Goal: Task Accomplishment & Management: Manage account settings

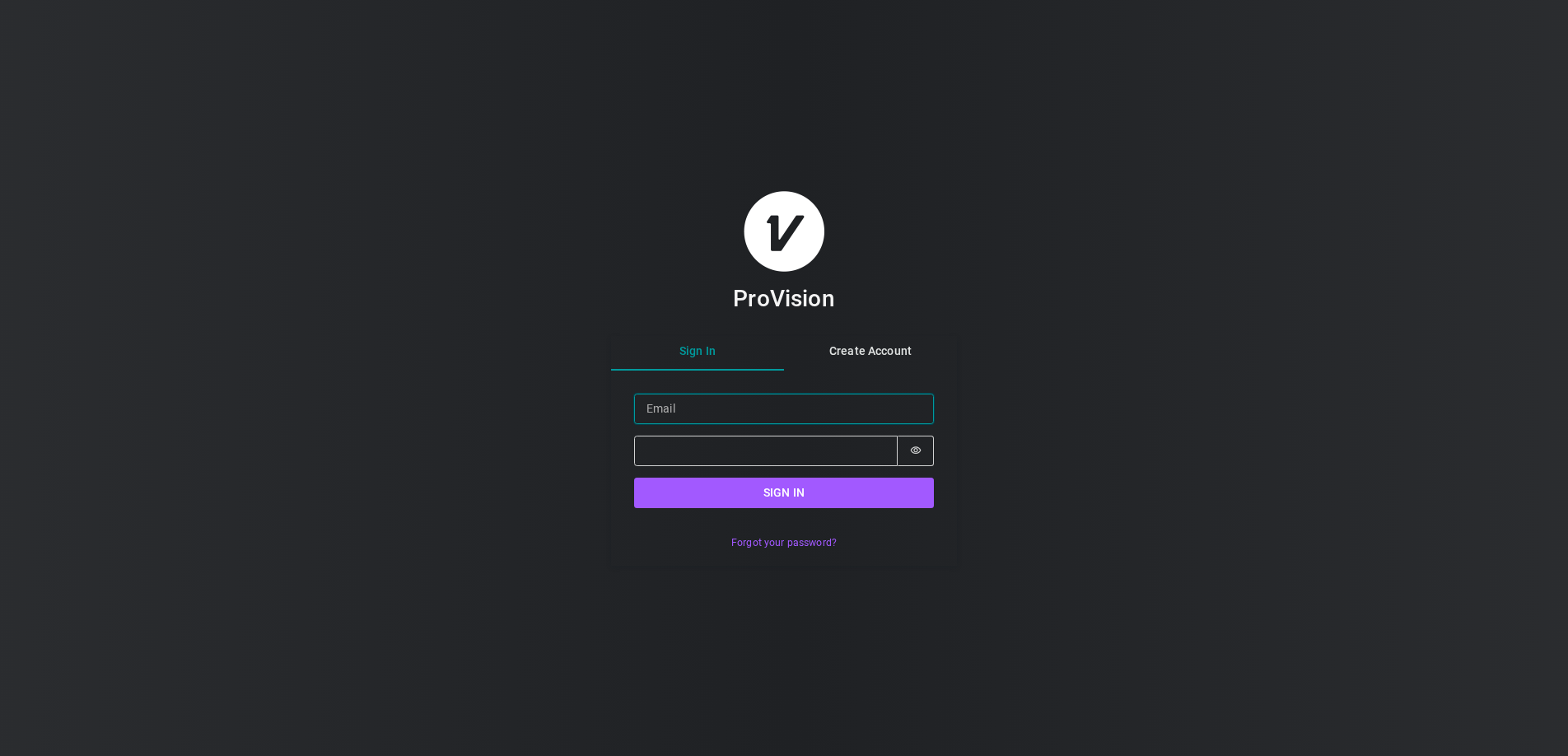
click at [670, 409] on input "Email" at bounding box center [783, 409] width 300 height 31
paste input "[PERSON_NAME][EMAIL_ADDRESS][DOMAIN_NAME]"
type input "[PERSON_NAME][EMAIL_ADDRESS][DOMAIN_NAME]"
click at [927, 455] on button "Password is hidden" at bounding box center [916, 451] width 37 height 31
click at [586, 458] on div "ProVision Sign In Create Account Sign in Email [PERSON_NAME][EMAIL_ADDRESS][DOM…" at bounding box center [784, 378] width 1568 height 756
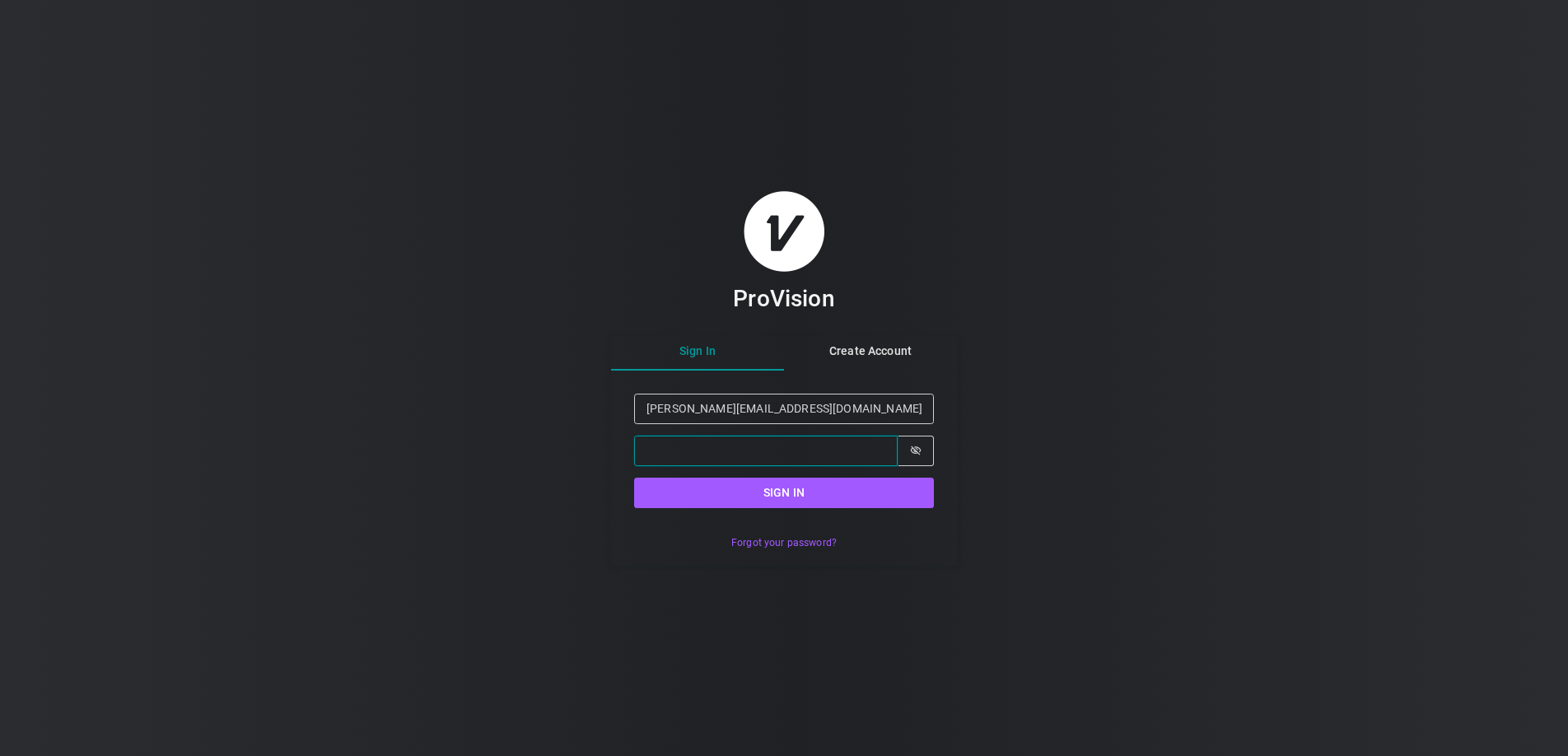
scroll to position [0, 28]
click at [844, 502] on button "Sign in" at bounding box center [783, 493] width 300 height 31
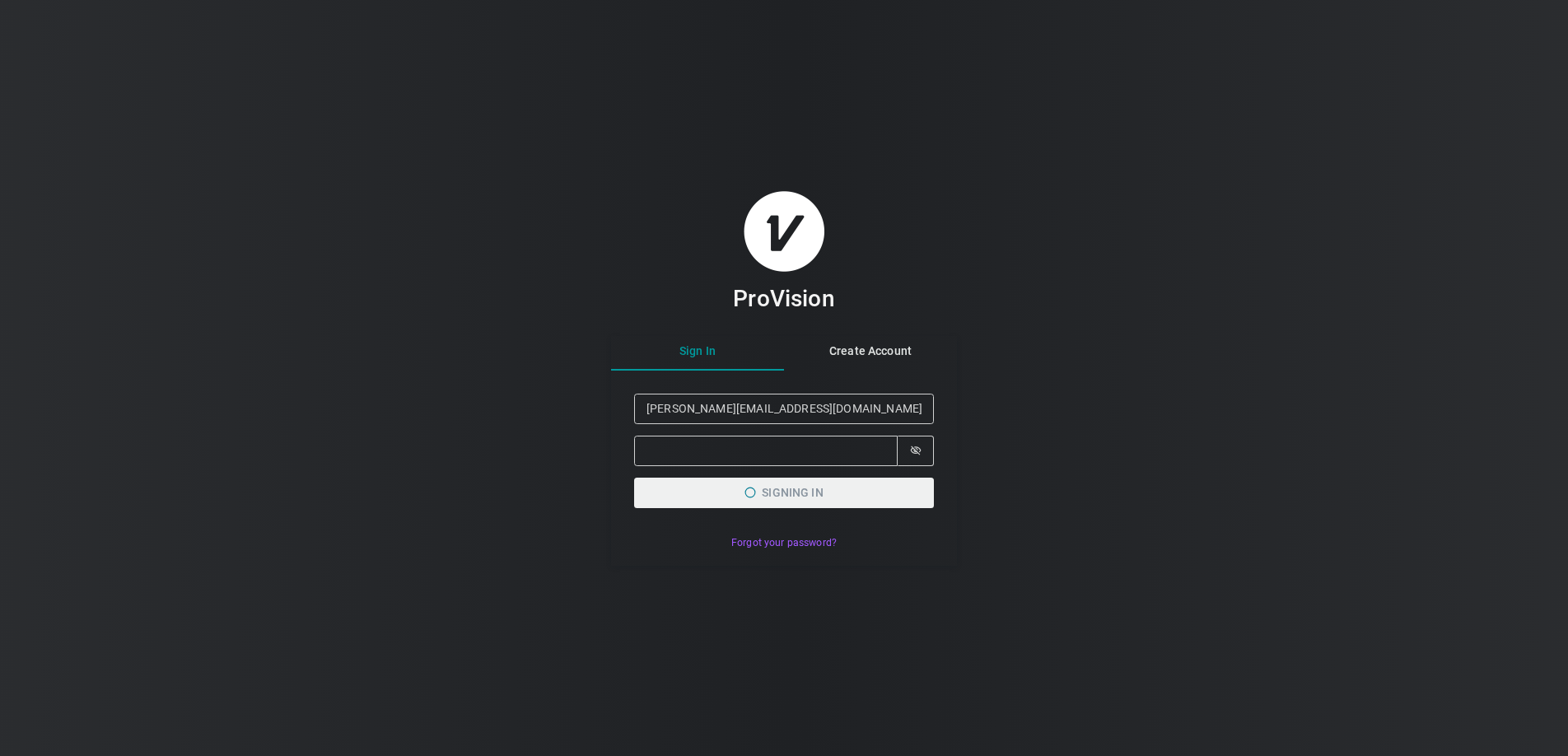
scroll to position [0, 0]
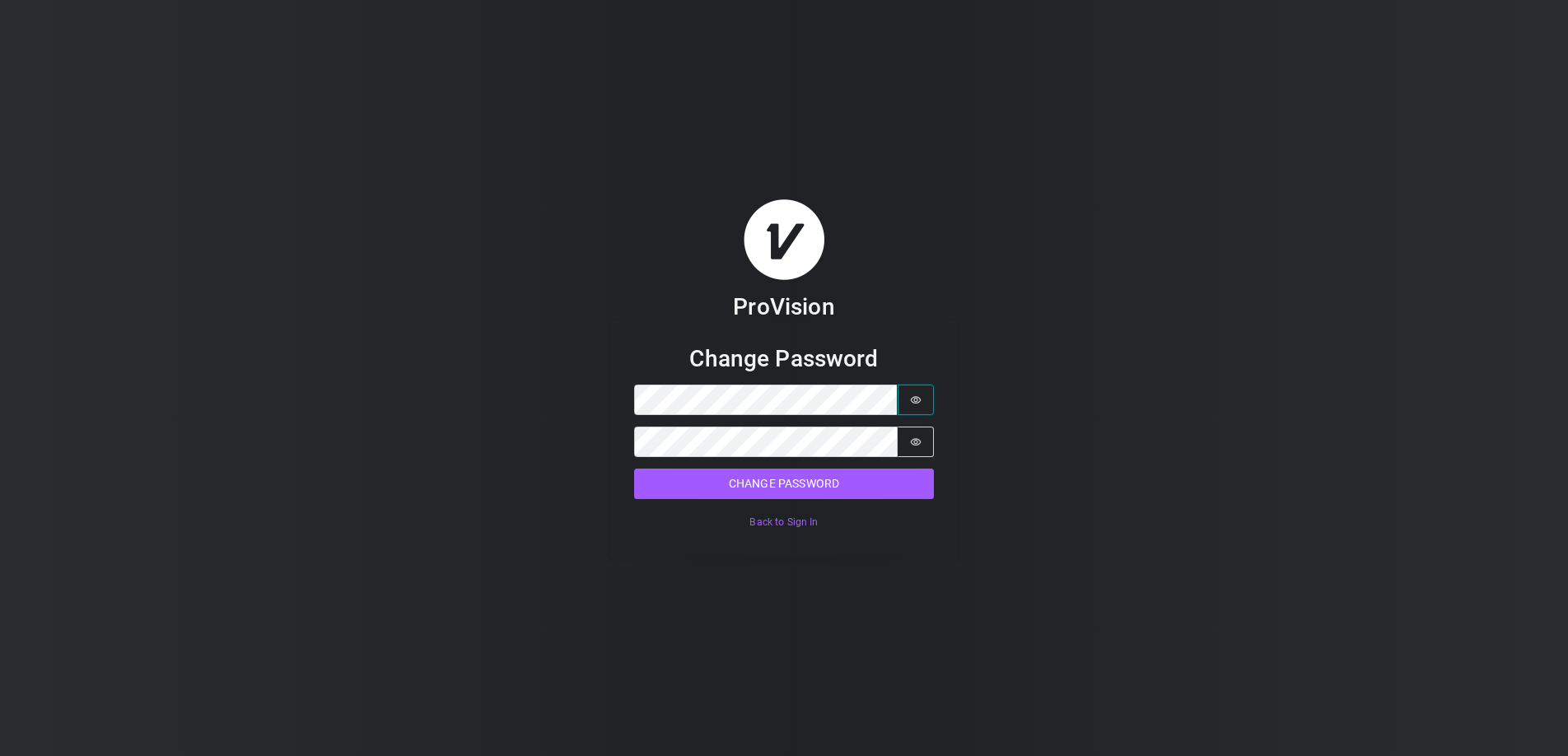
click at [927, 396] on button "Password is hidden" at bounding box center [916, 400] width 37 height 31
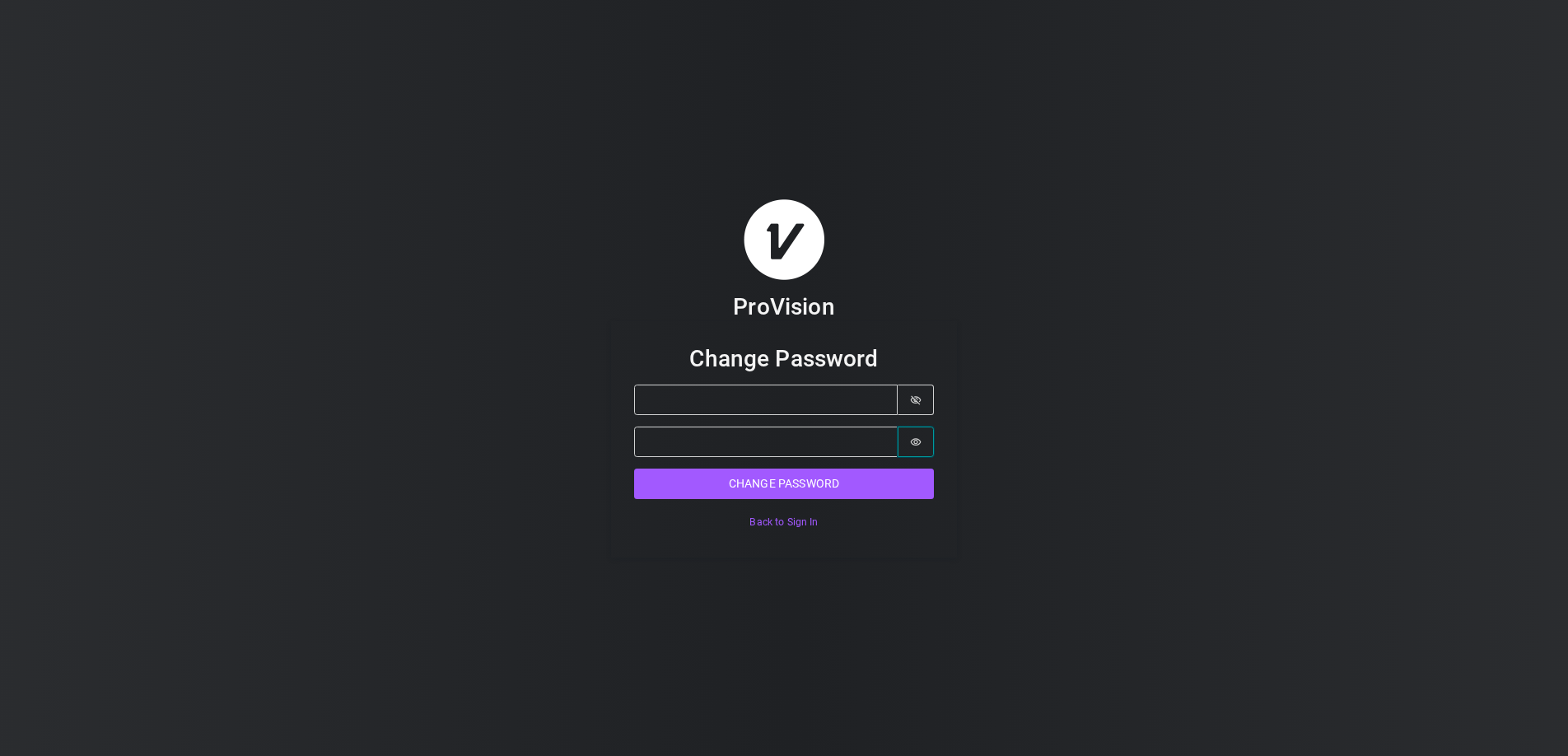
click at [929, 443] on fieldset "Change Password Password Password is shown Confirm Password Password is hidden …" at bounding box center [783, 439] width 300 height 190
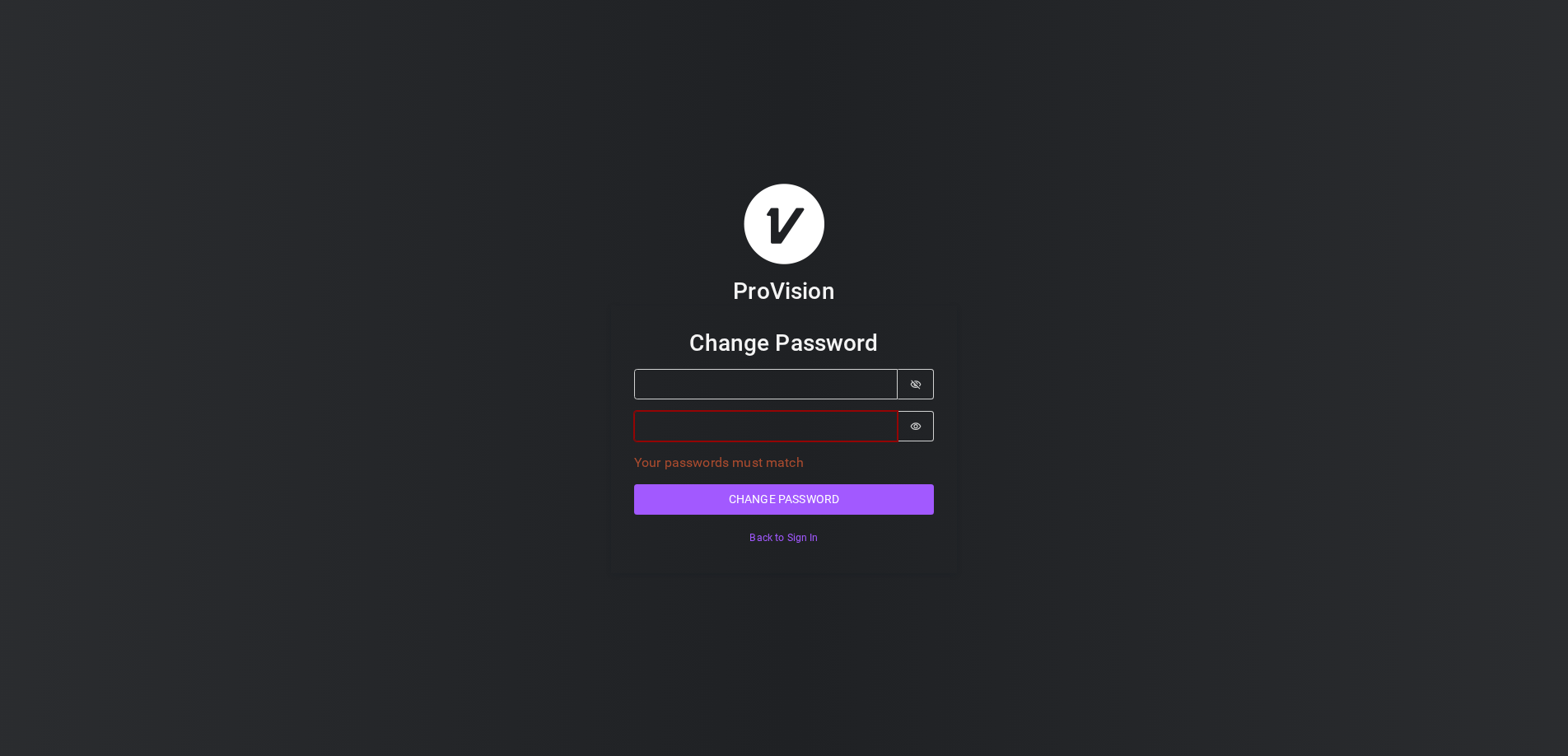
click at [533, 425] on div "ProVision Change Password Password Password is shown Confirm Password Password …" at bounding box center [784, 378] width 1568 height 756
click at [470, 419] on div "ProVision Change Password Password Password is shown Confirm Password Password …" at bounding box center [784, 378] width 1568 height 756
click at [927, 422] on button "Password is hidden" at bounding box center [916, 426] width 37 height 31
click at [547, 423] on div "ProVision Change Password Password Password is shown Confirm Password Password …" at bounding box center [784, 378] width 1568 height 756
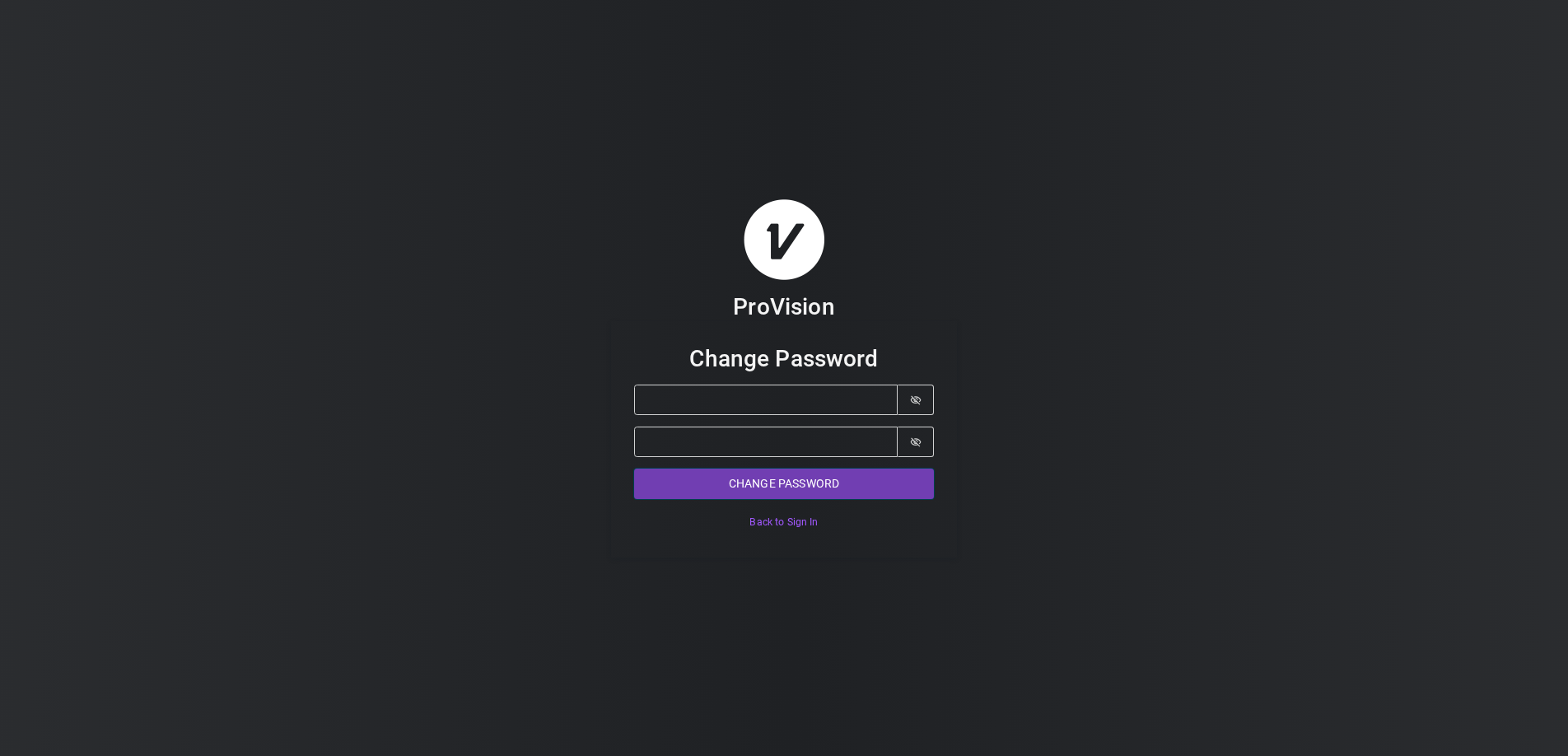
click at [763, 488] on button "Change Password" at bounding box center [783, 484] width 300 height 31
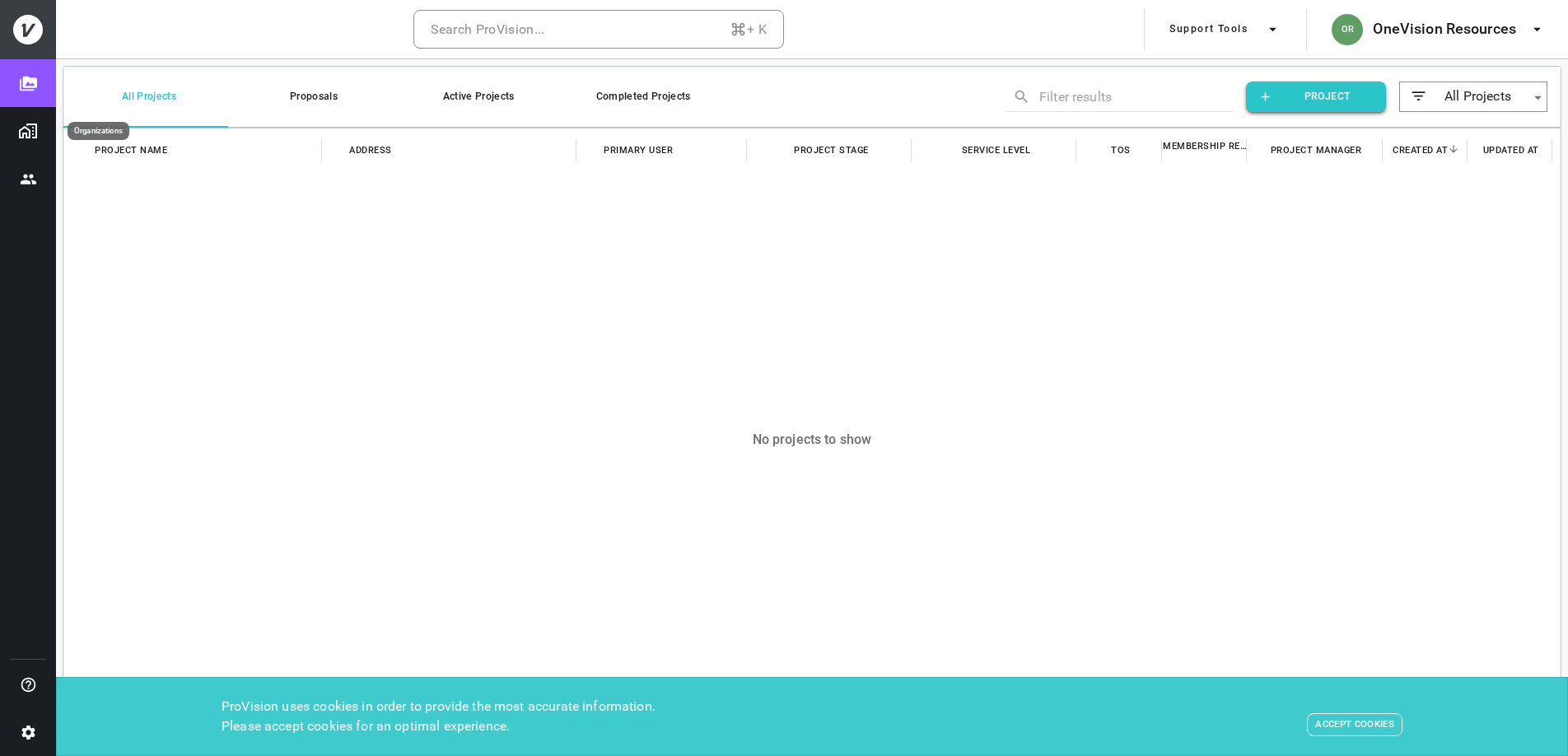
click at [16, 133] on button "Organizations" at bounding box center [28, 131] width 56 height 48
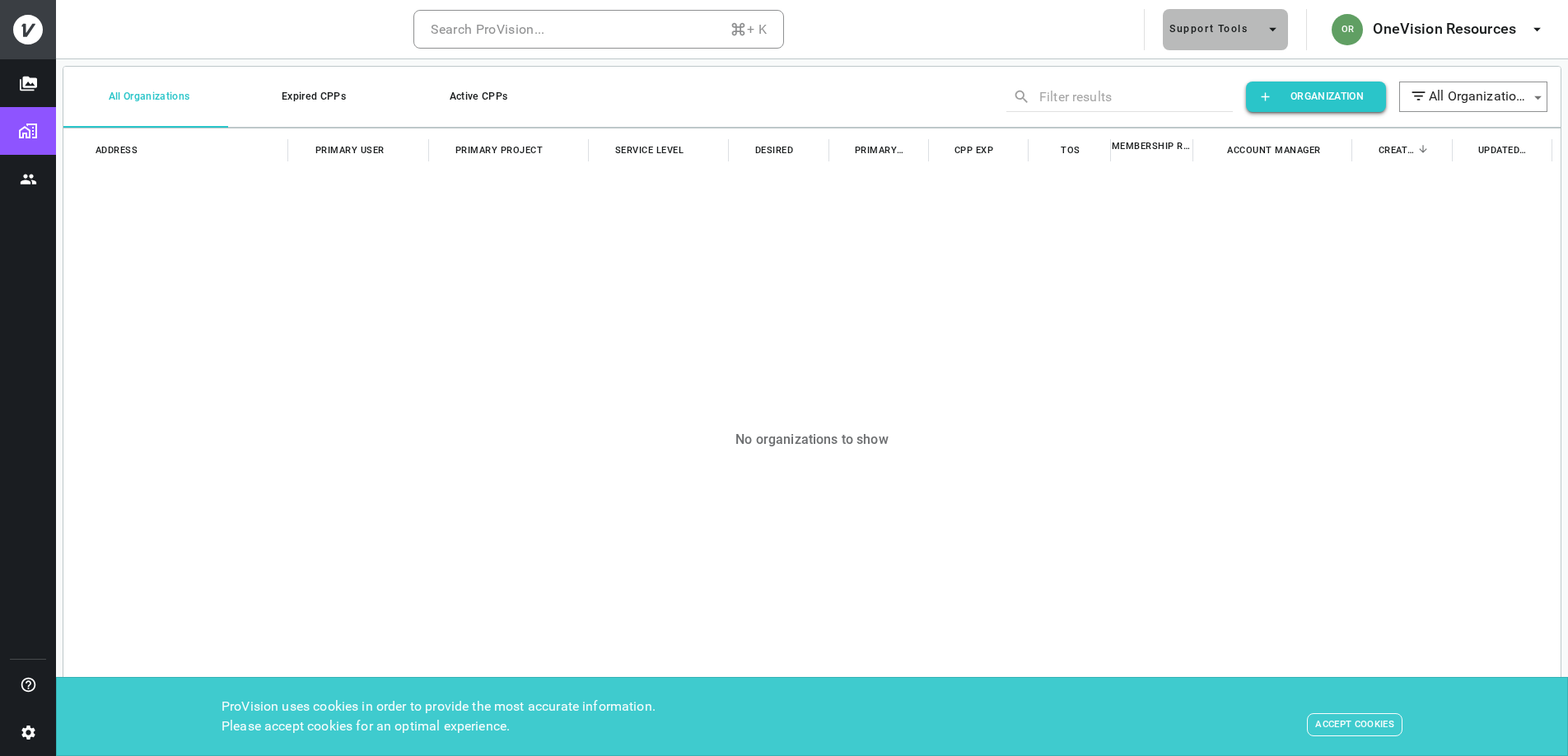
click at [1235, 27] on button "Support Tools" at bounding box center [1226, 29] width 125 height 41
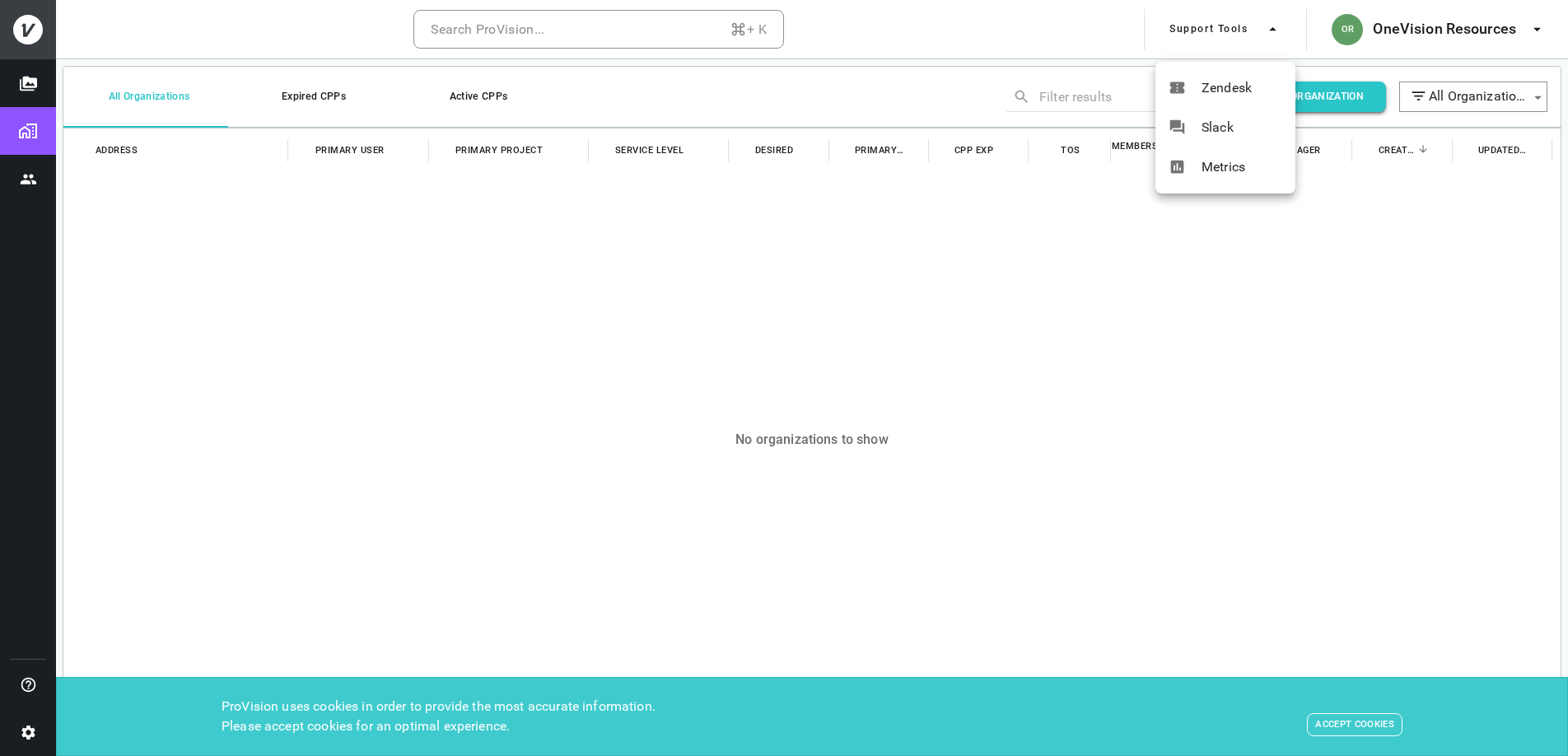
click at [1132, 301] on div at bounding box center [784, 378] width 1568 height 756
